Goal: Task Accomplishment & Management: Use online tool/utility

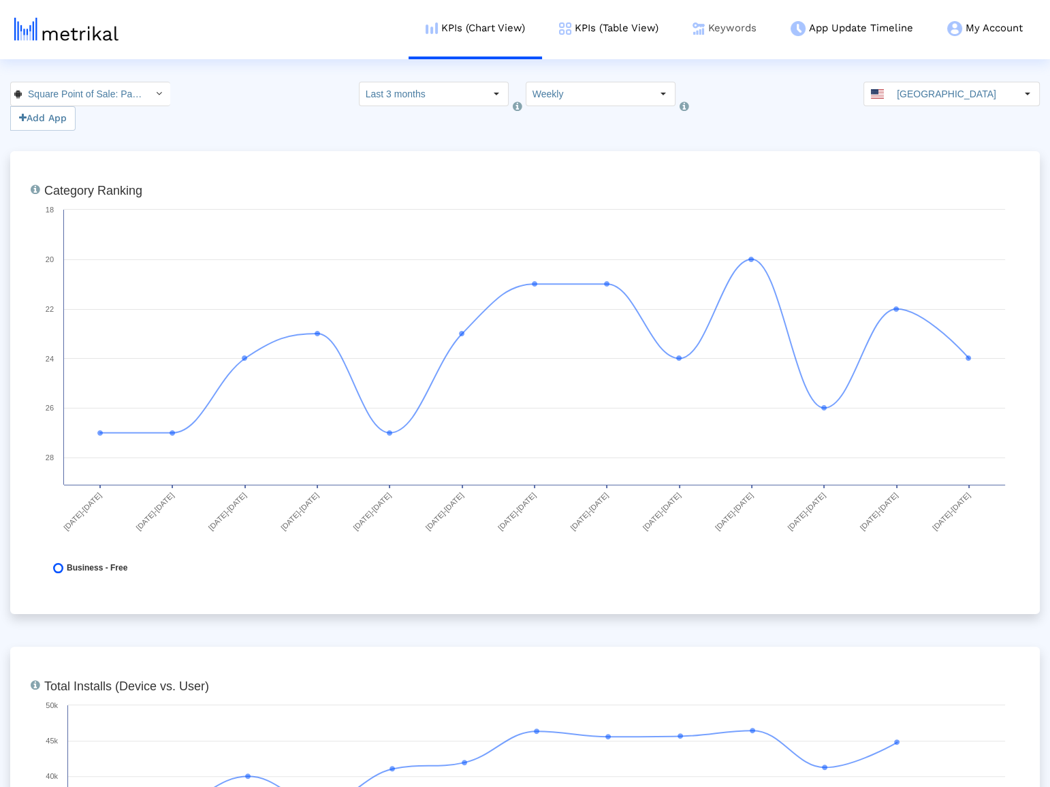
click at [724, 37] on link "Keywords" at bounding box center [724, 28] width 98 height 57
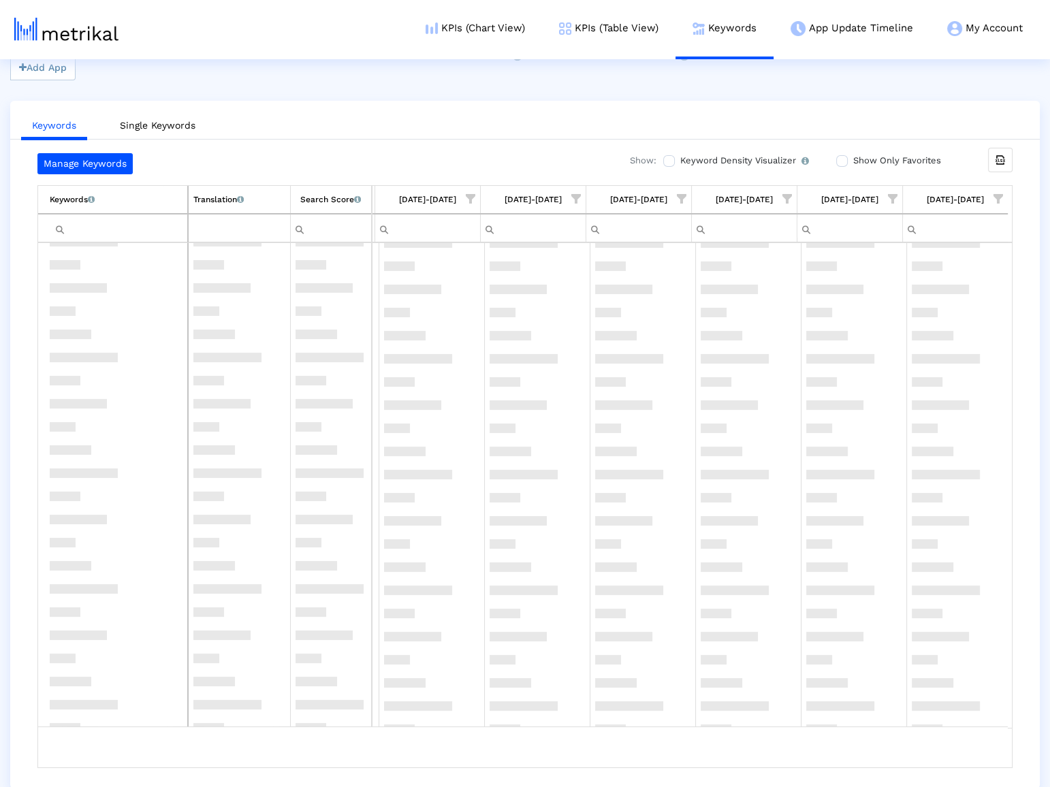
scroll to position [42260, 0]
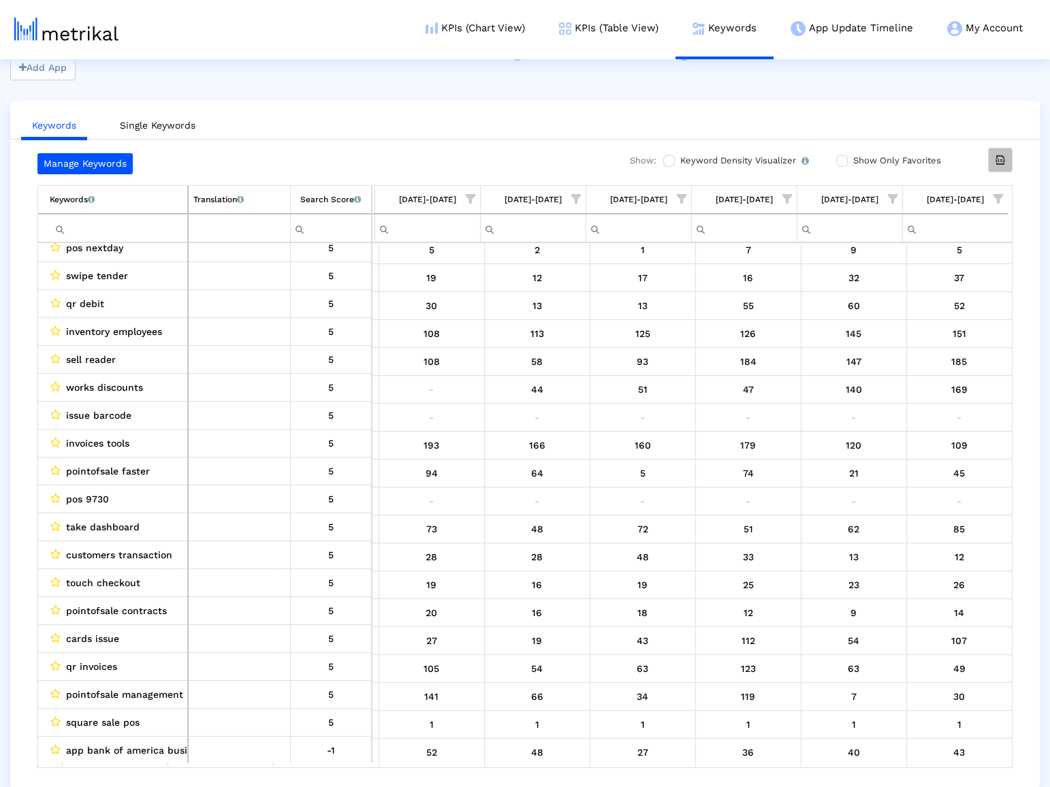
click at [992, 151] on div "Export all data" at bounding box center [1000, 159] width 23 height 23
click at [781, 117] on ul "Keywords Single Keywords" at bounding box center [524, 124] width 1029 height 32
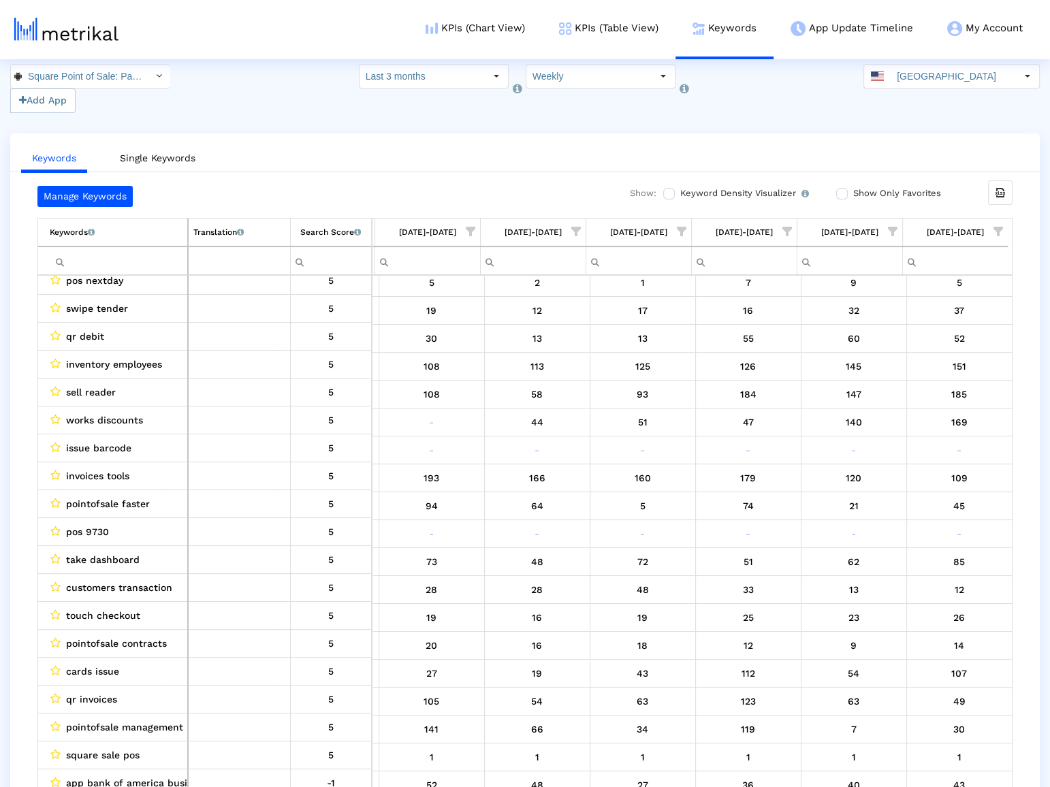
scroll to position [0, 0]
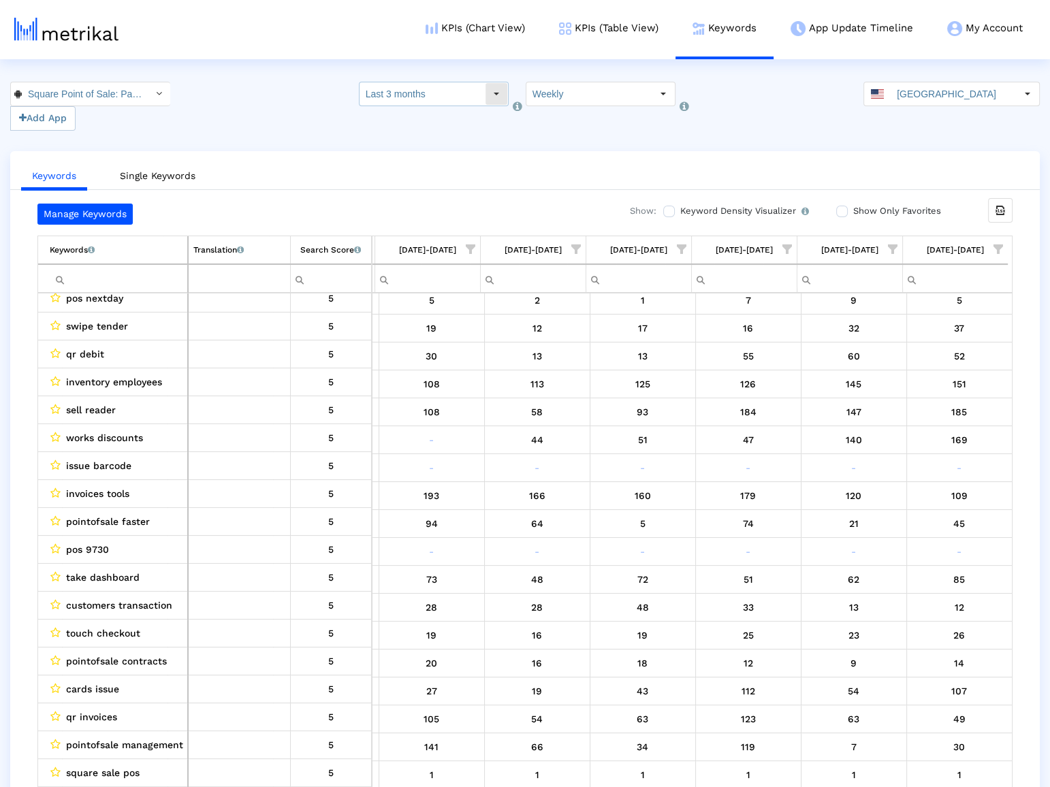
click at [477, 95] on input "Last 3 months" at bounding box center [422, 93] width 125 height 23
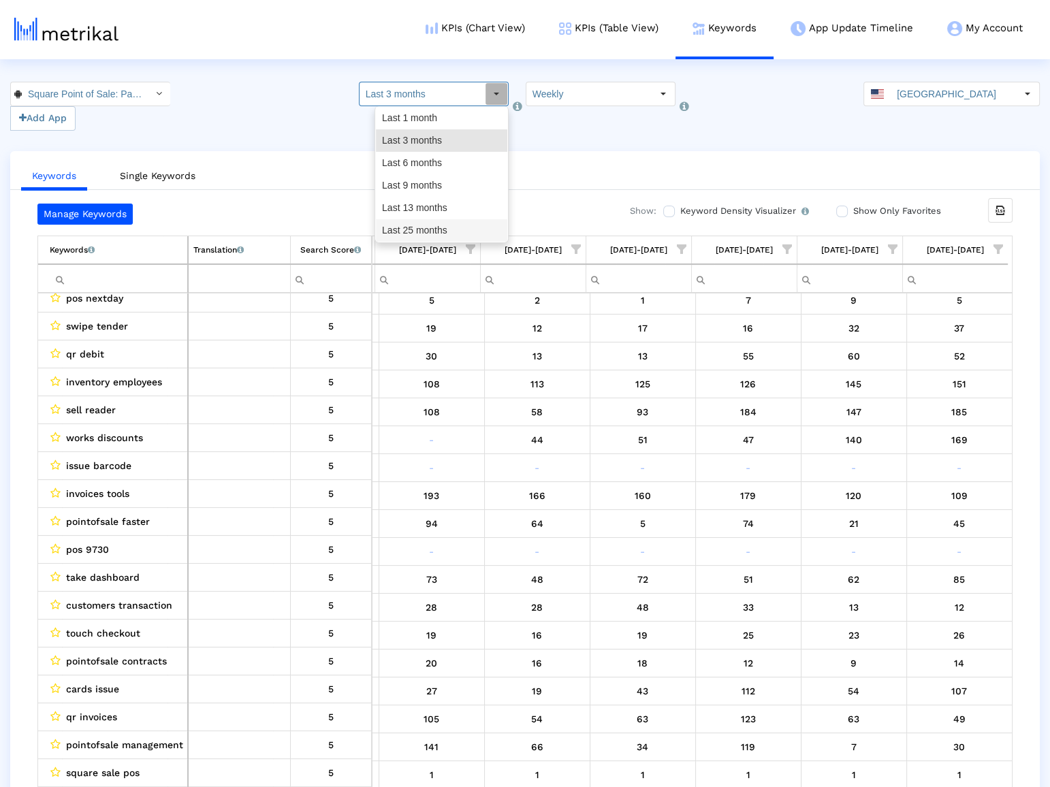
click at [430, 231] on div "Last 25 months" at bounding box center [441, 230] width 131 height 22
type input "Last 25 months"
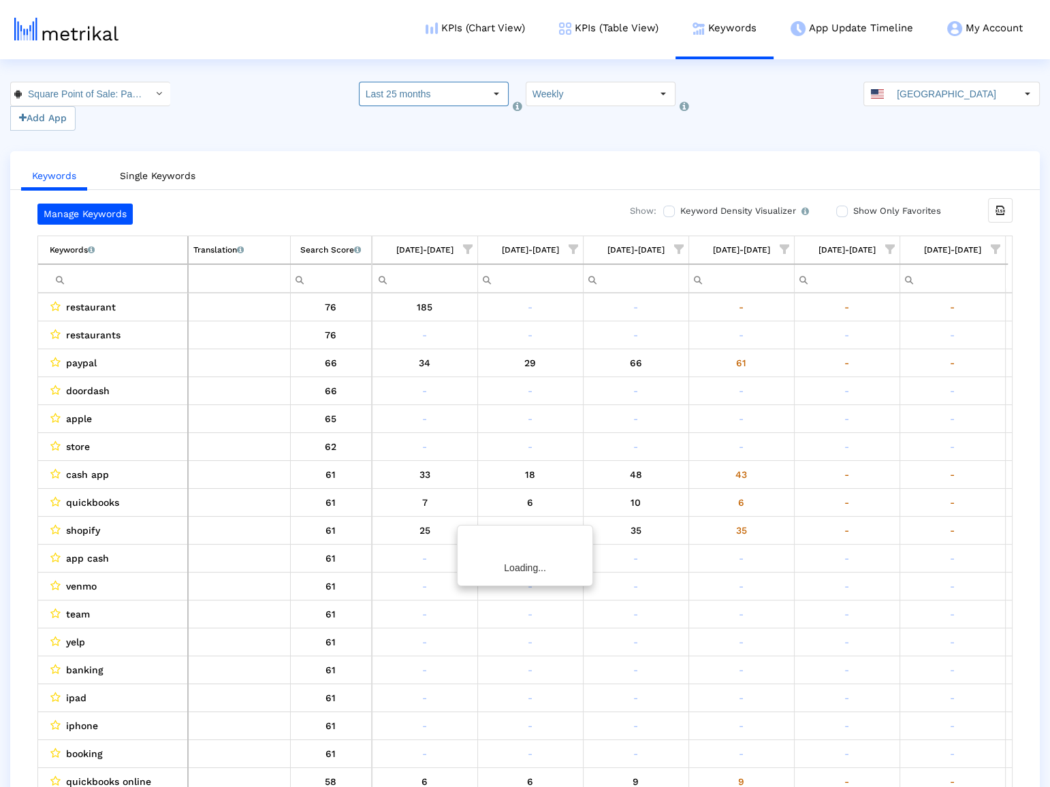
scroll to position [0, 8018]
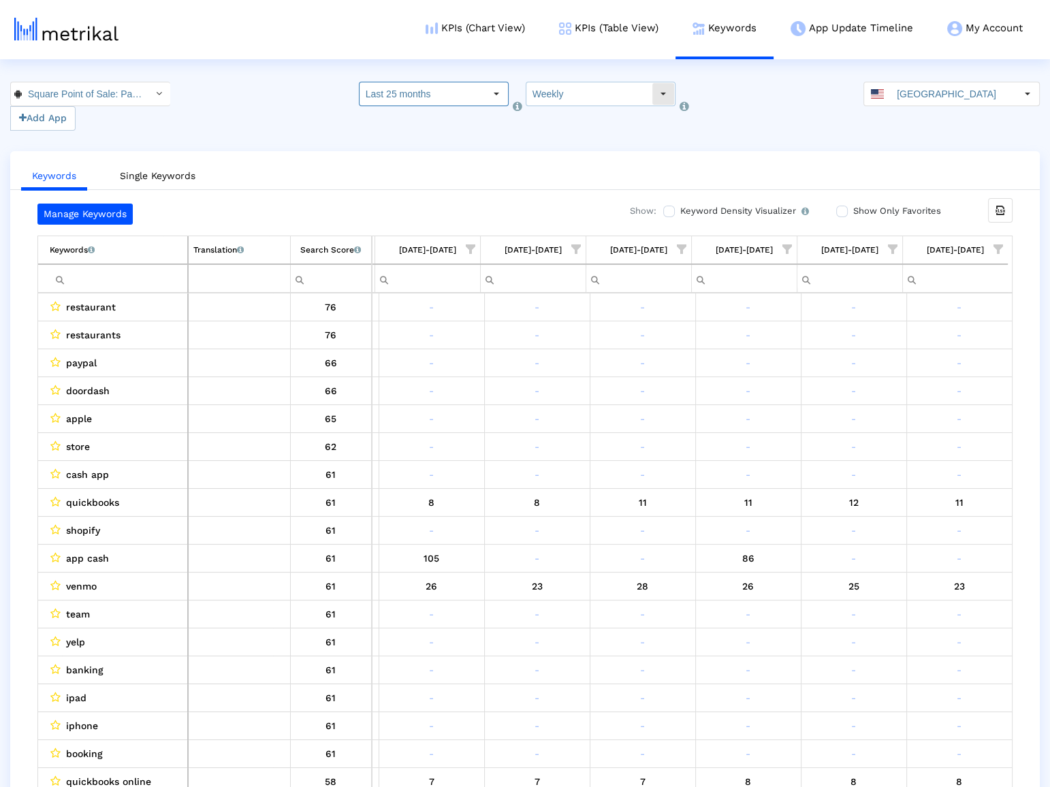
click at [539, 91] on input "Weekly" at bounding box center [588, 93] width 125 height 23
click at [549, 142] on div "Monthly" at bounding box center [592, 140] width 131 height 22
type input "Monthly"
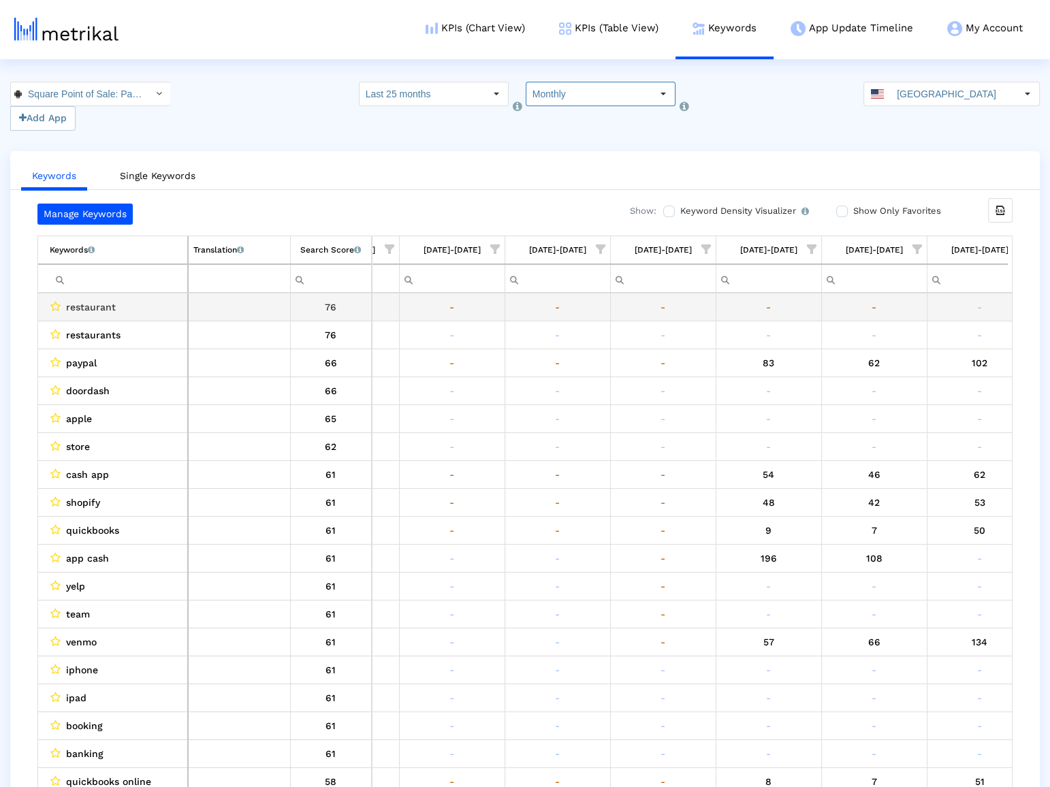
scroll to position [0, 819]
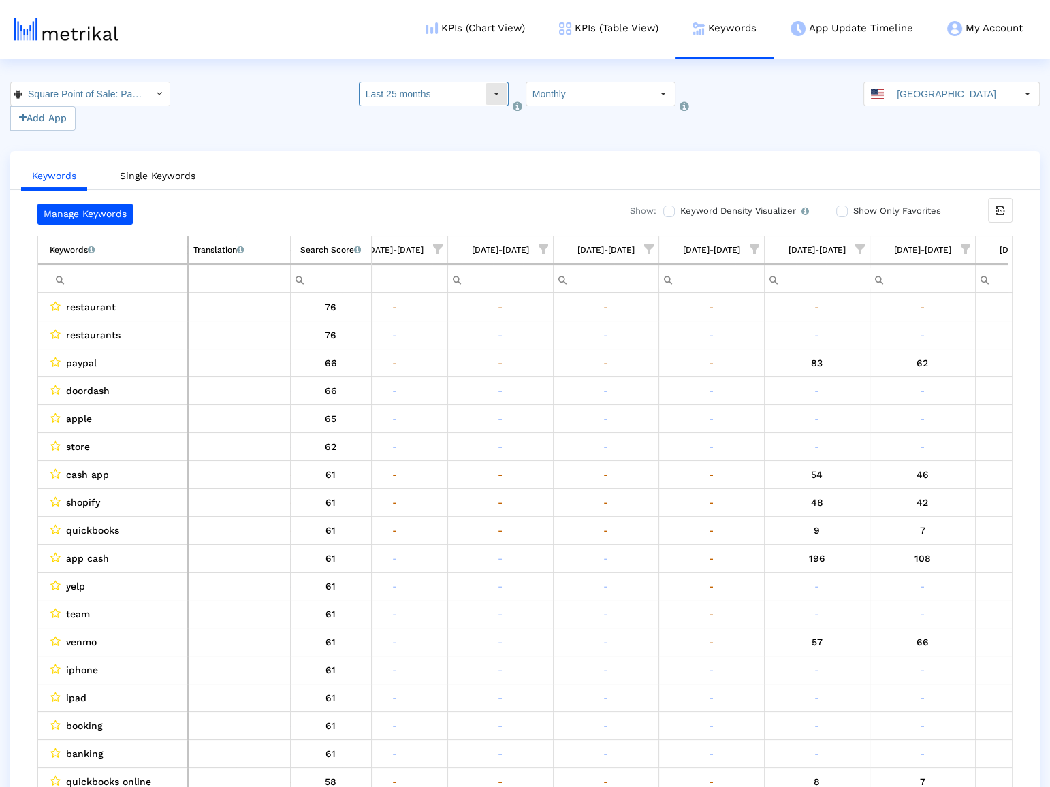
click at [466, 94] on input "Last 25 months" at bounding box center [422, 93] width 125 height 23
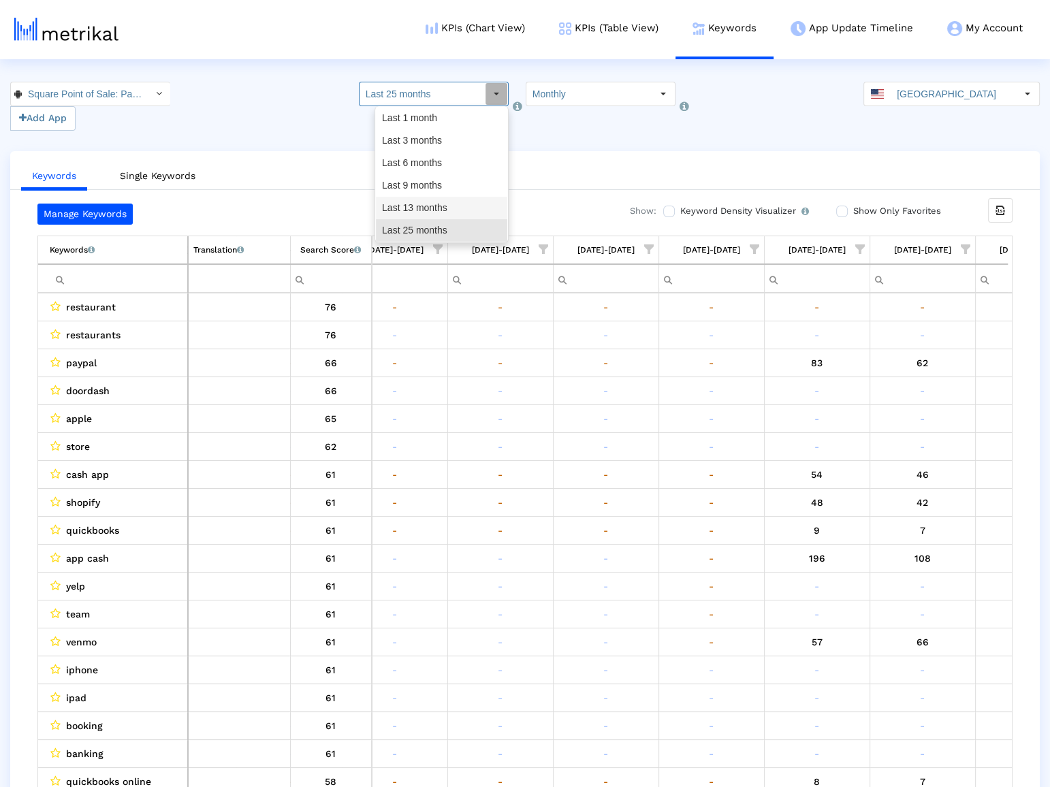
click at [436, 205] on div "Last 13 months" at bounding box center [441, 208] width 131 height 22
type input "Last 13 months"
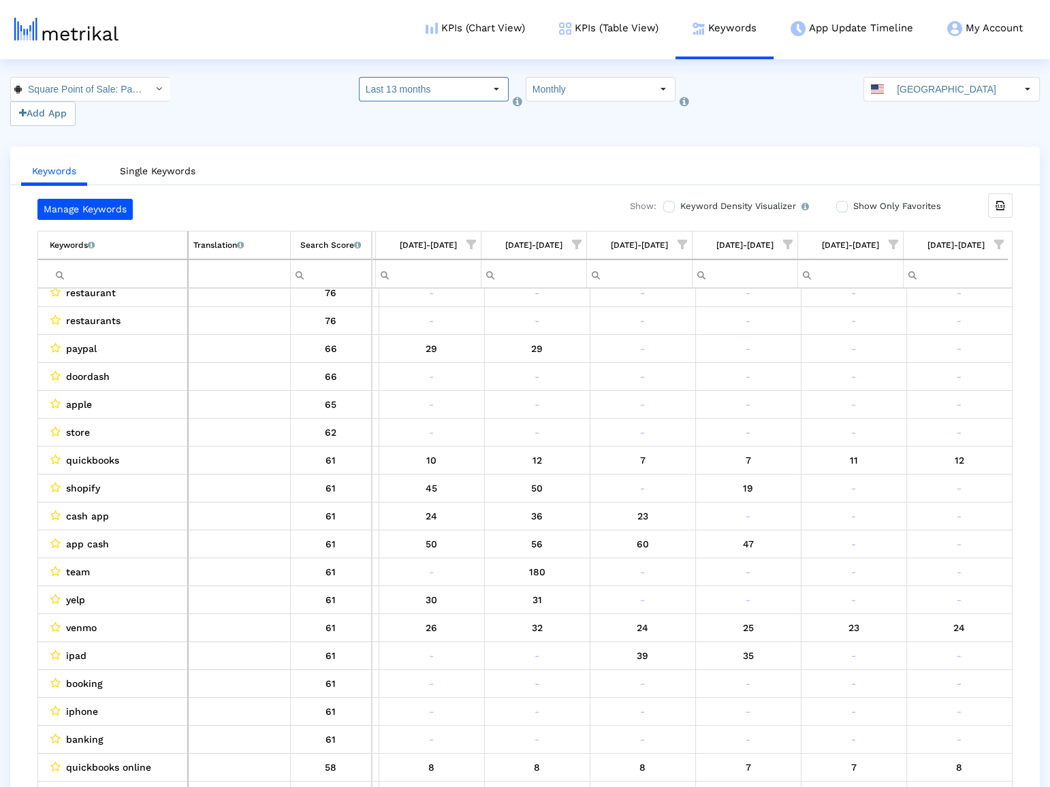
click at [996, 247] on span "Show filter options for column '08/01/25-08/31/25'" at bounding box center [999, 245] width 10 height 10
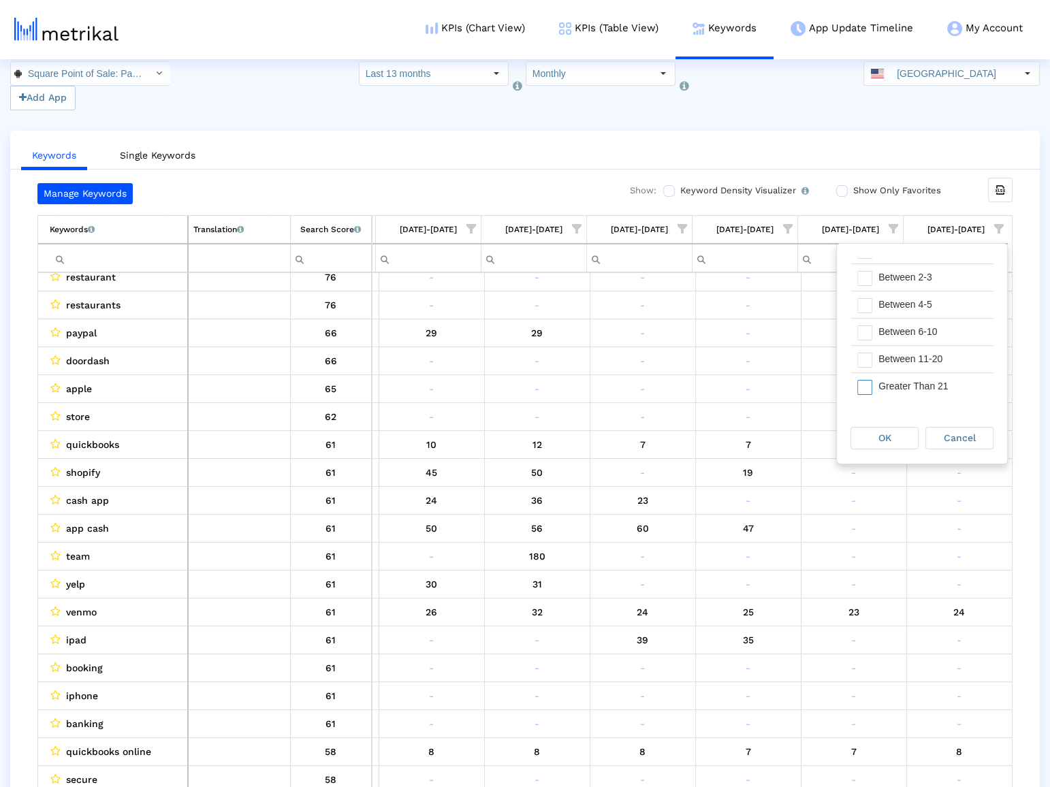
click at [888, 390] on div "Greater Than 21" at bounding box center [933, 386] width 122 height 27
click at [908, 438] on div "OK" at bounding box center [884, 438] width 67 height 21
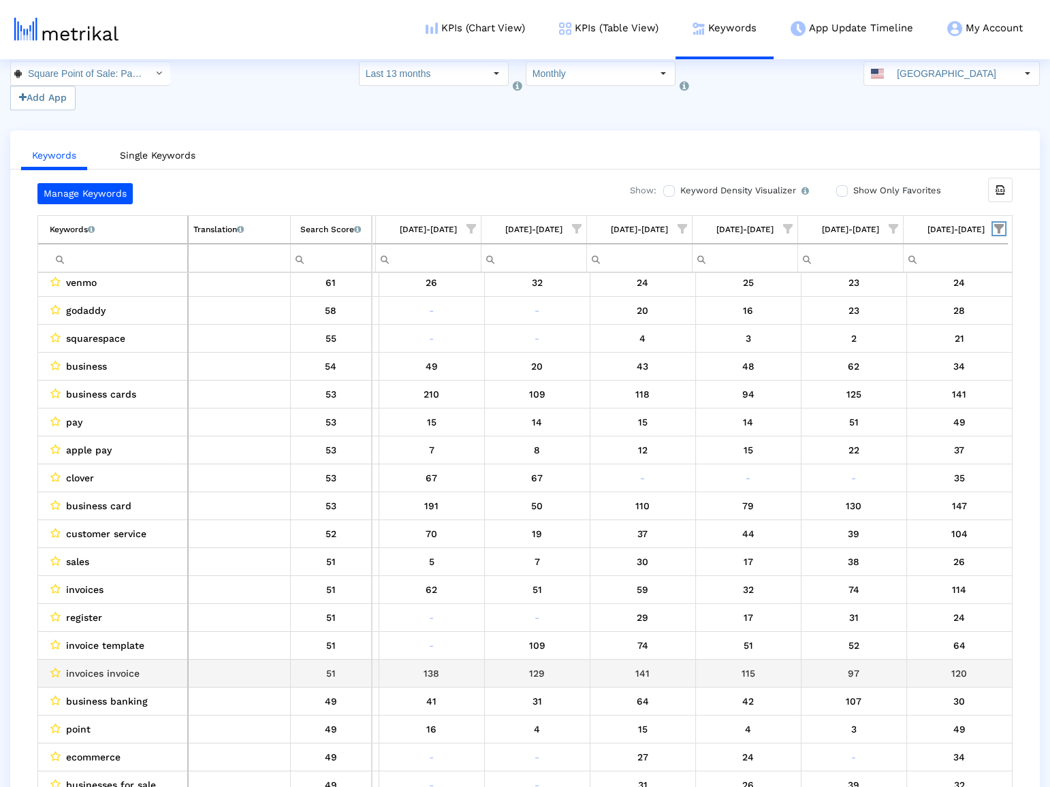
scroll to position [5, 735]
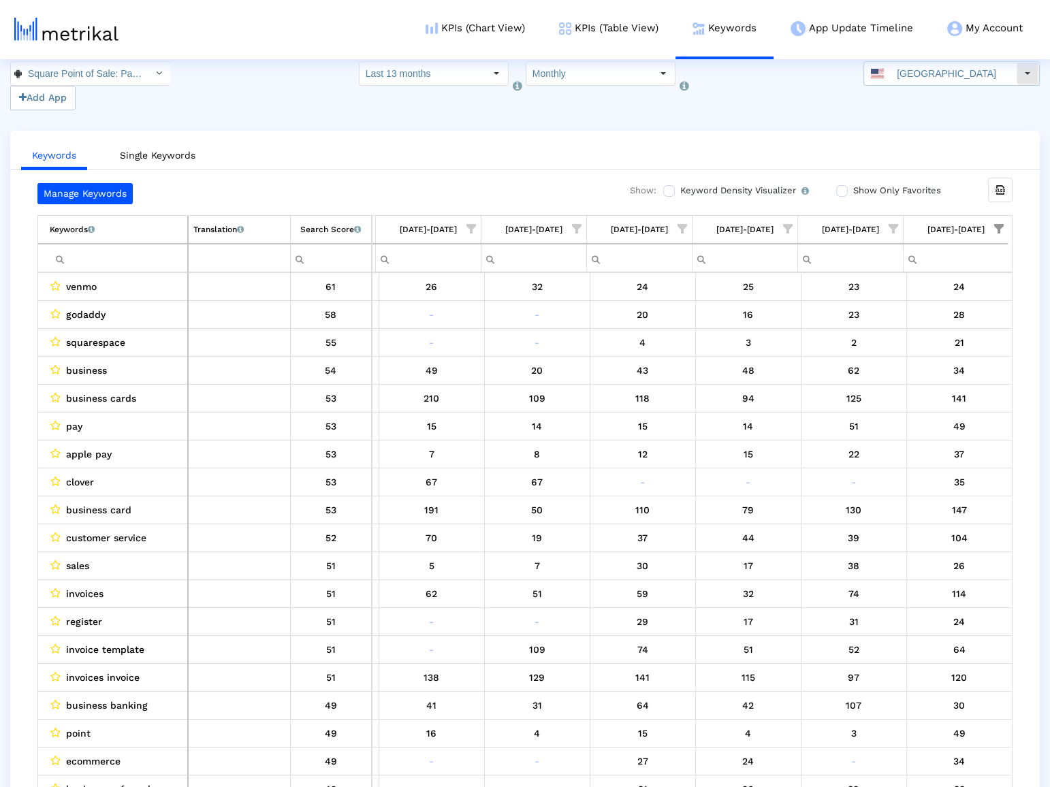
click at [996, 77] on input "[GEOGRAPHIC_DATA]" at bounding box center [953, 73] width 125 height 23
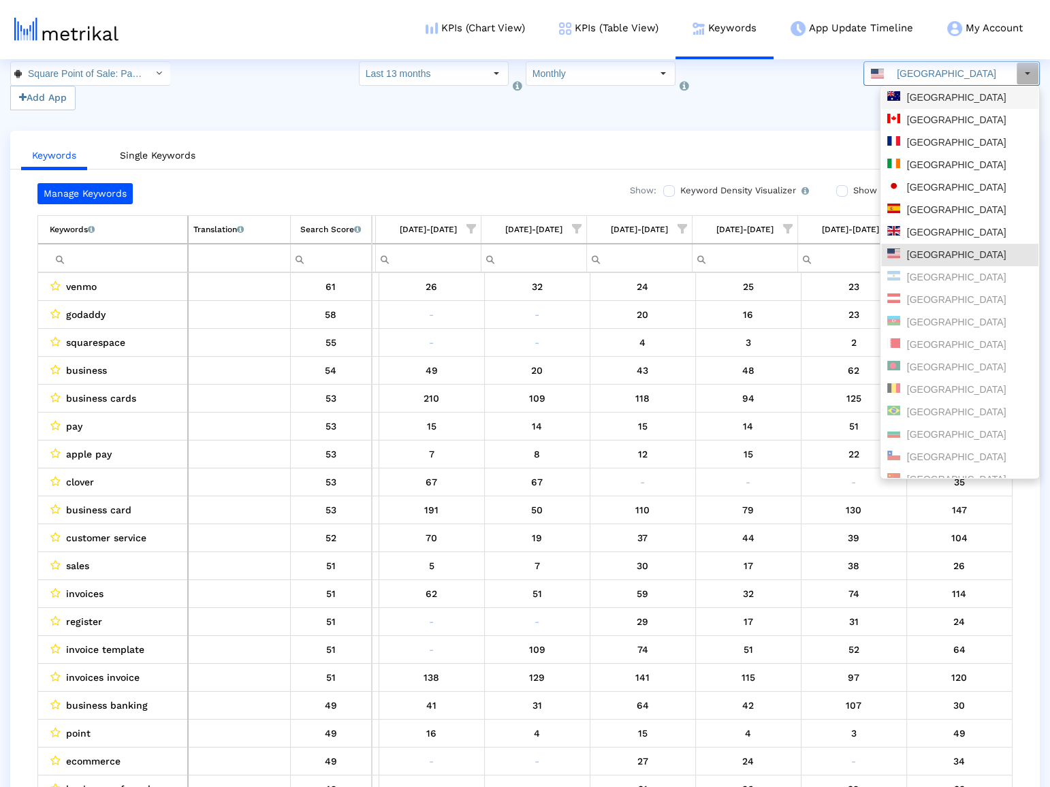
click at [973, 95] on div "[GEOGRAPHIC_DATA]" at bounding box center [959, 97] width 145 height 13
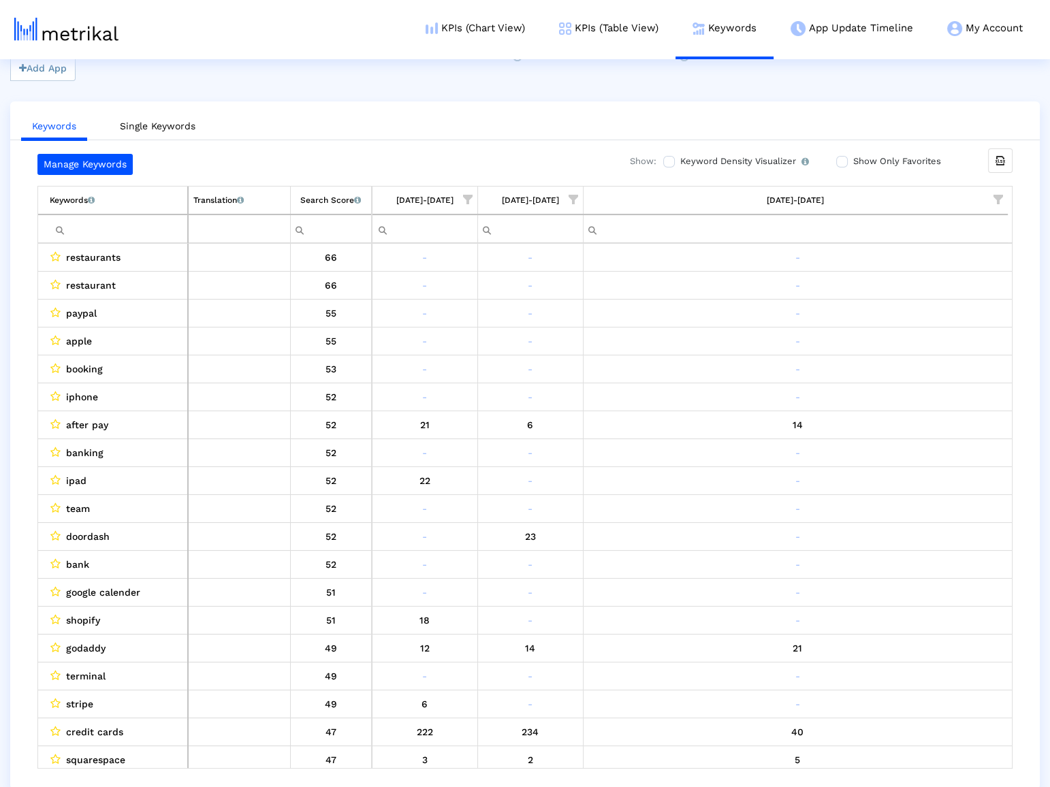
scroll to position [50, 0]
